Goal: Find specific page/section: Find specific page/section

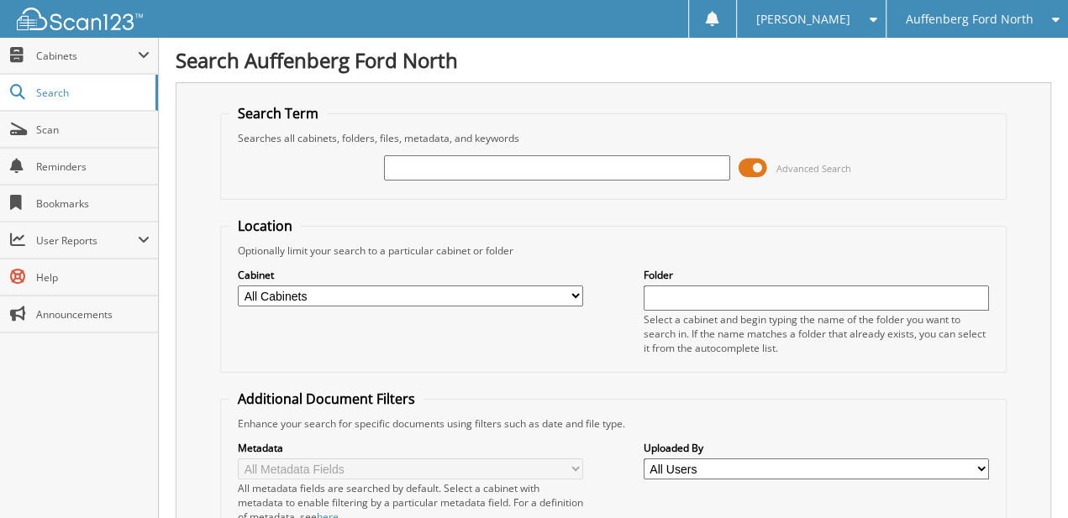
click at [533, 169] on input "text" at bounding box center [556, 167] width 345 height 25
type input "650688"
click at [756, 164] on span at bounding box center [752, 167] width 29 height 25
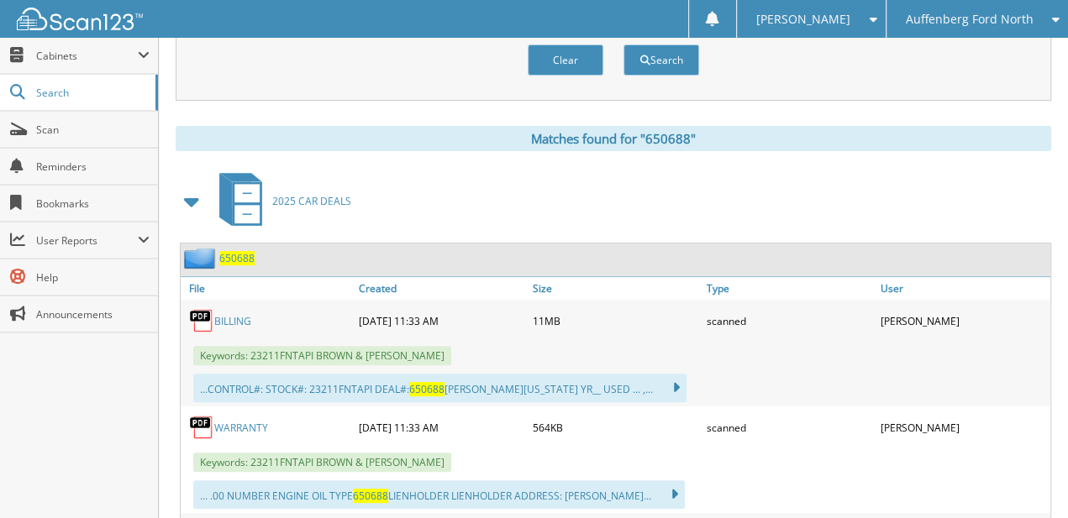
drag, startPoint x: 575, startPoint y: 276, endPoint x: 564, endPoint y: 395, distance: 119.9
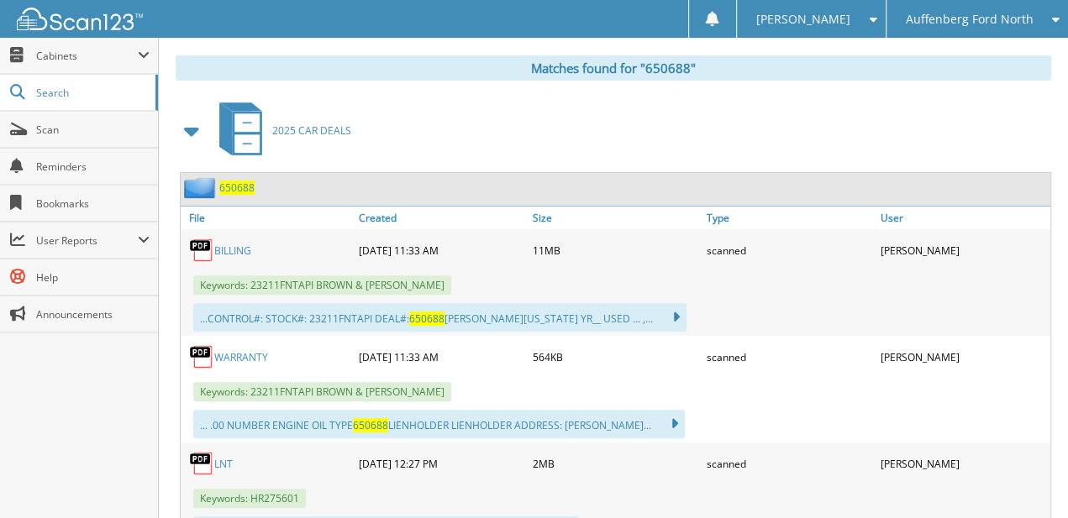
click at [1051, 14] on icon at bounding box center [1051, 19] width 16 height 12
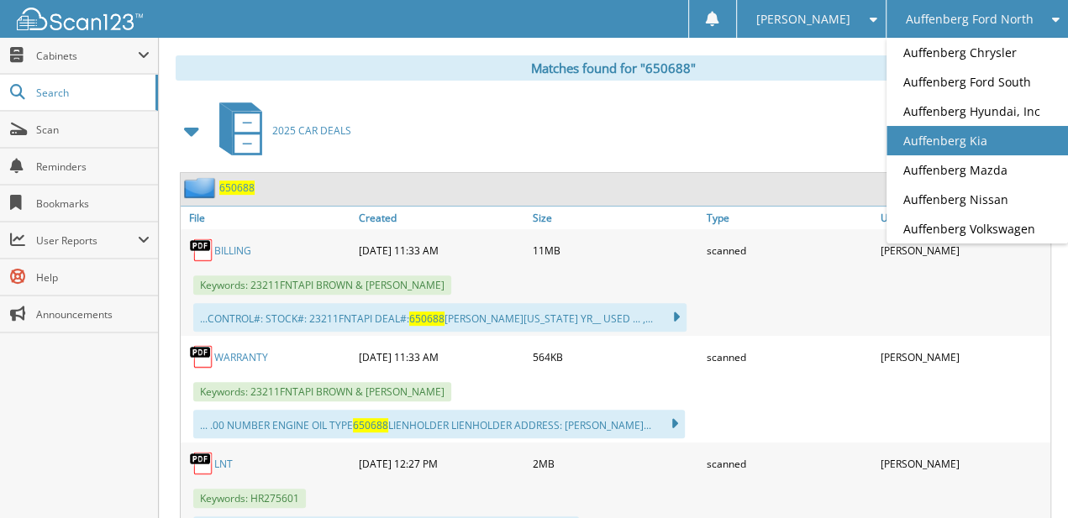
click at [999, 129] on link "Auffenberg Kia" at bounding box center [976, 140] width 181 height 29
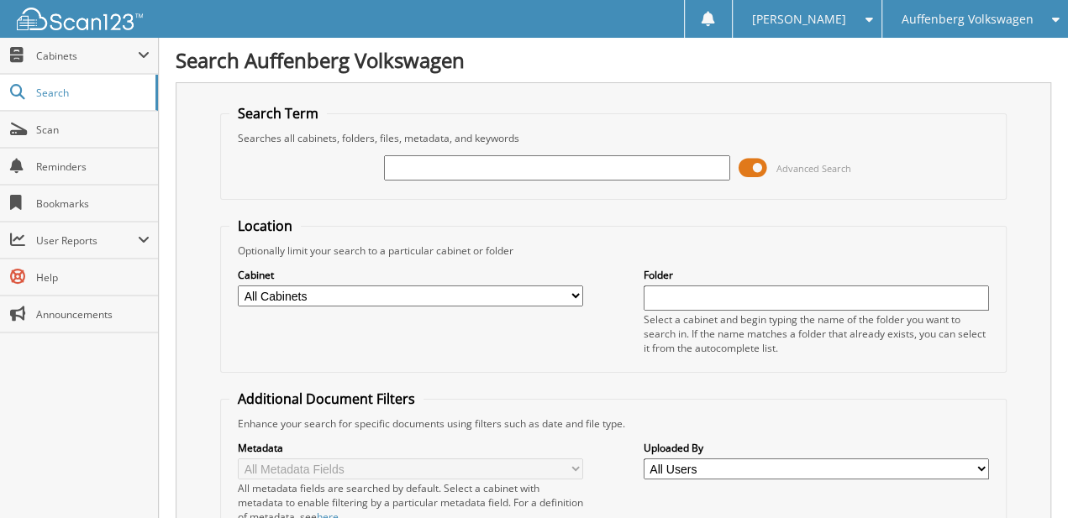
click at [423, 174] on input "text" at bounding box center [556, 167] width 345 height 25
type input "230854"
click at [760, 166] on span at bounding box center [752, 167] width 29 height 25
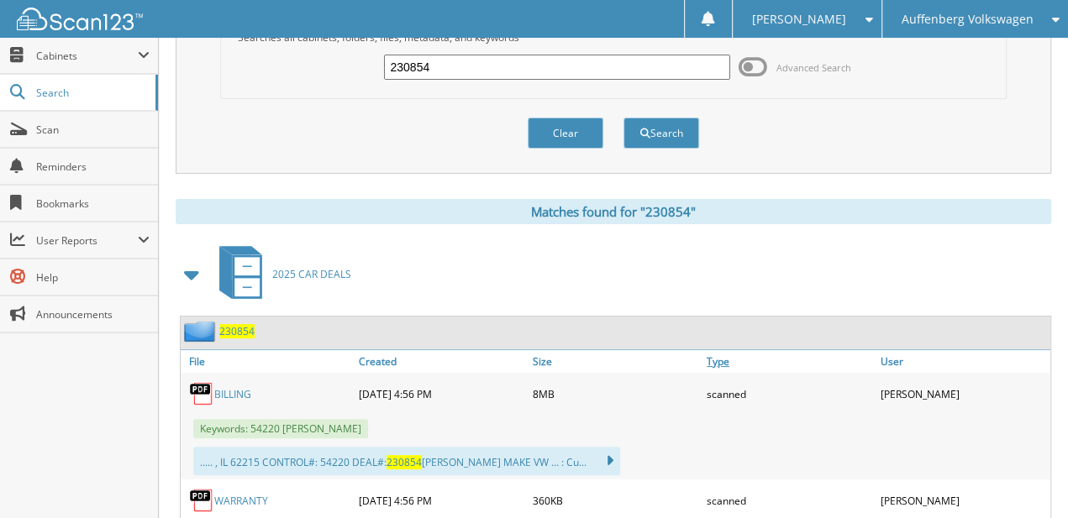
scroll to position [206, 0]
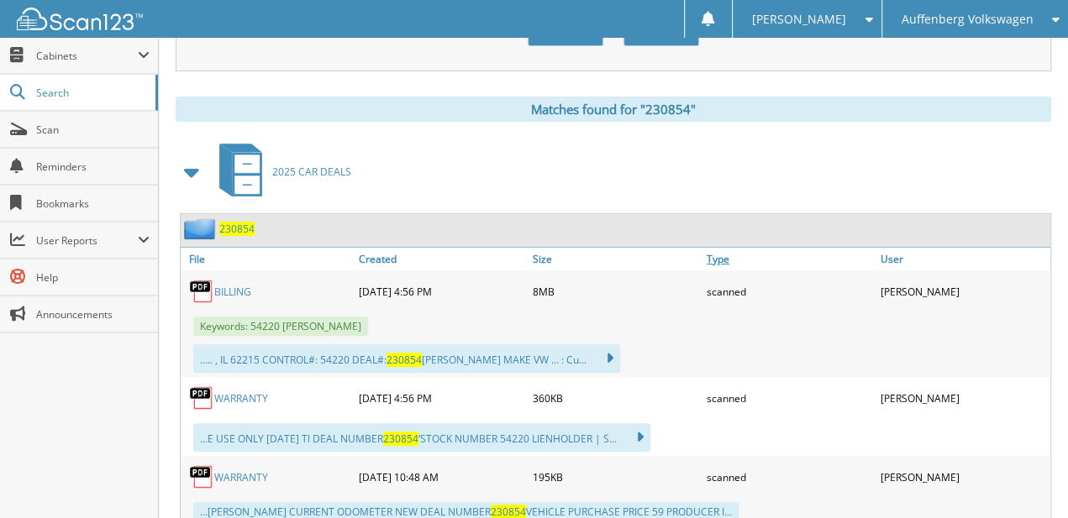
drag, startPoint x: 849, startPoint y: 125, endPoint x: 818, endPoint y: 239, distance: 118.2
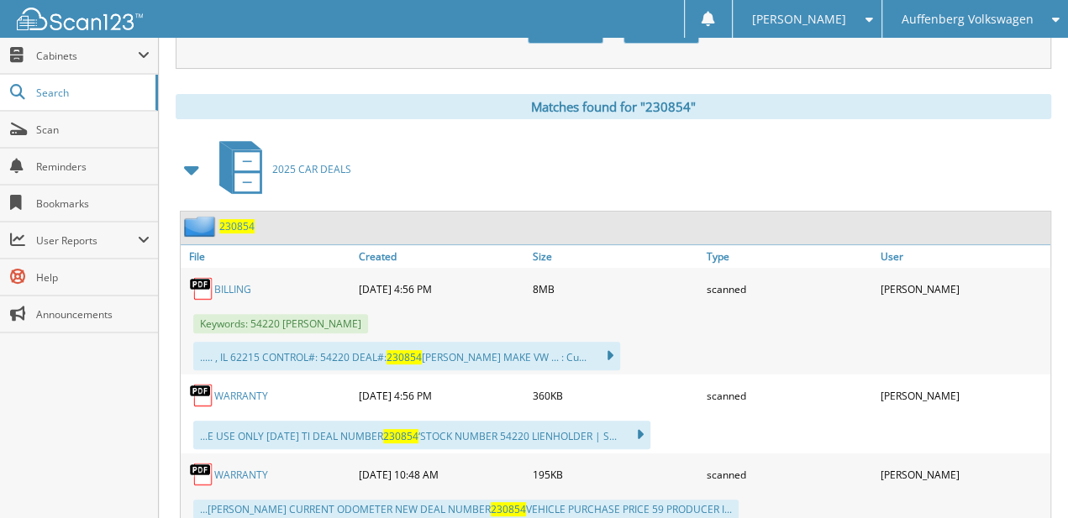
click at [969, 21] on span "Auffenberg Volkswagen" at bounding box center [967, 19] width 132 height 10
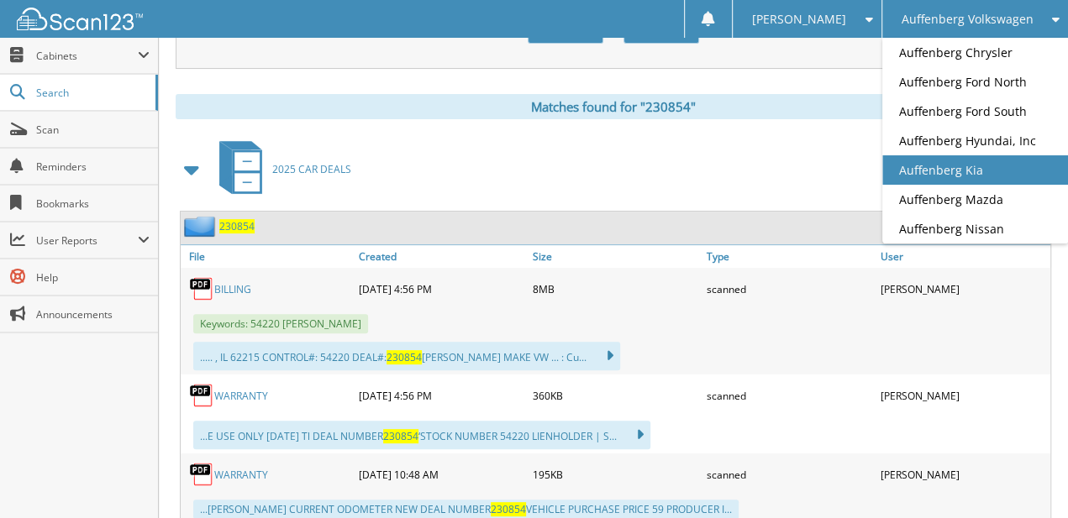
click at [985, 174] on link "Auffenberg Kia" at bounding box center [975, 169] width 186 height 29
